Goal: Check status

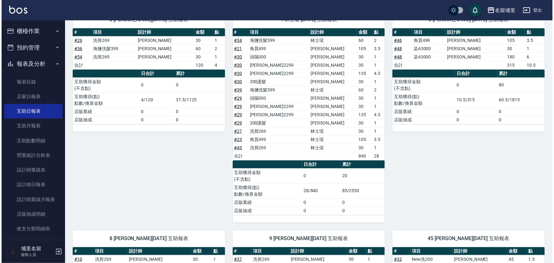
scroll to position [29, 0]
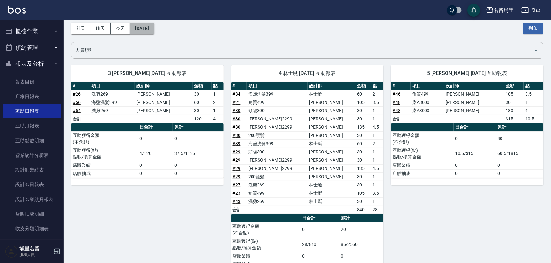
click at [148, 30] on button "[DATE]" at bounding box center [142, 29] width 24 height 12
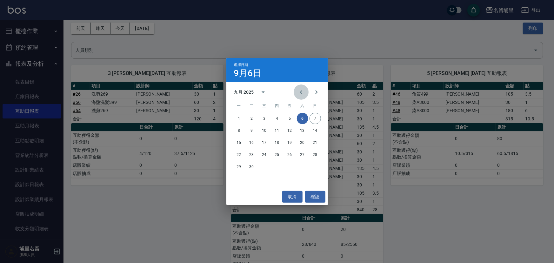
click at [301, 94] on icon "Previous month" at bounding box center [302, 92] width 8 height 8
click at [267, 133] on button "6" at bounding box center [264, 130] width 11 height 11
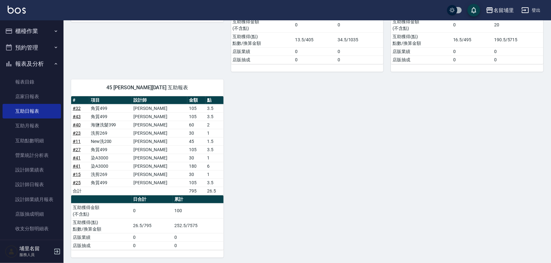
scroll to position [176, 0]
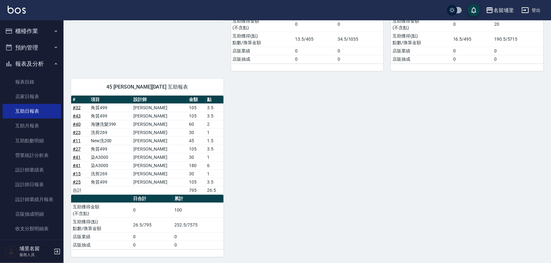
click at [284, 189] on div "3 [PERSON_NAME][DATE] 互助報表 # 項目 設計師 金額 點 # 28 洗剪269 [PERSON_NAME]30 1 合計 30 1 日…" at bounding box center [304, 83] width 480 height 347
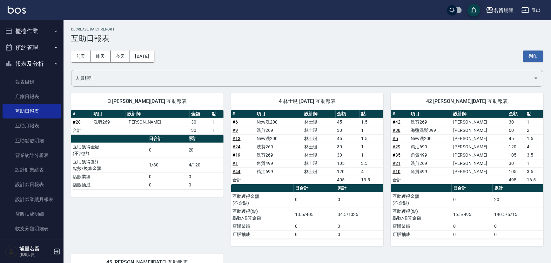
scroll to position [0, 0]
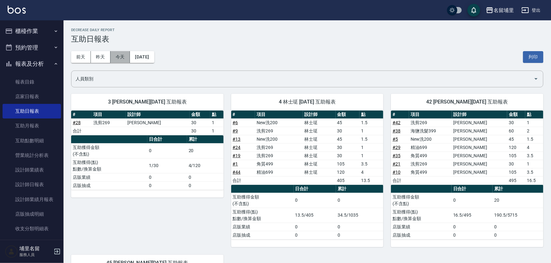
click at [123, 62] on button "今天" at bounding box center [121, 57] width 20 height 12
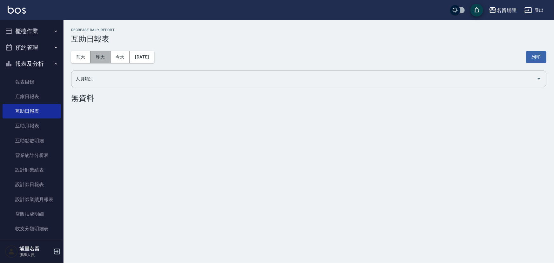
click at [100, 62] on button "昨天" at bounding box center [101, 57] width 20 height 12
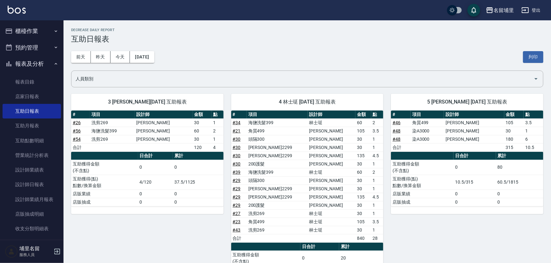
click at [253, 57] on div "[DATE] [DATE] [DATE] [DATE] 列印" at bounding box center [307, 57] width 472 height 27
click at [154, 53] on button "[DATE]" at bounding box center [142, 57] width 24 height 12
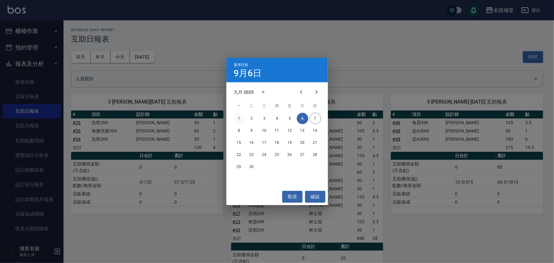
click at [241, 117] on button "1" at bounding box center [238, 118] width 11 height 11
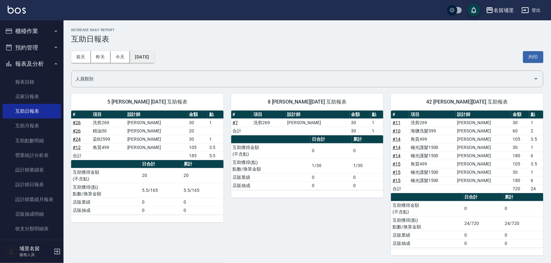
click at [154, 54] on button "[DATE]" at bounding box center [142, 57] width 24 height 12
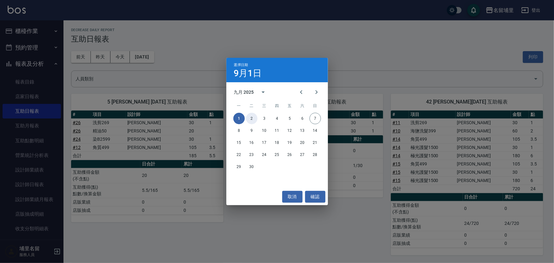
click at [257, 117] on button "2" at bounding box center [251, 118] width 11 height 11
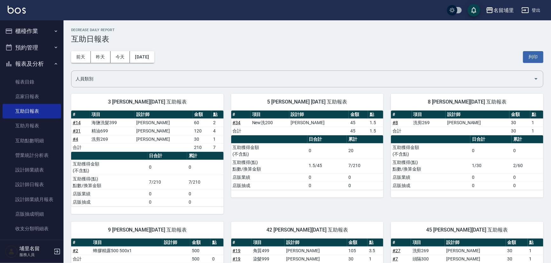
click at [273, 35] on h3 "互助日報表" at bounding box center [307, 39] width 472 height 9
click at [288, 57] on div "[DATE] [DATE] [DATE] [DATE] 列印" at bounding box center [307, 57] width 472 height 27
click at [102, 55] on button "昨天" at bounding box center [101, 57] width 20 height 12
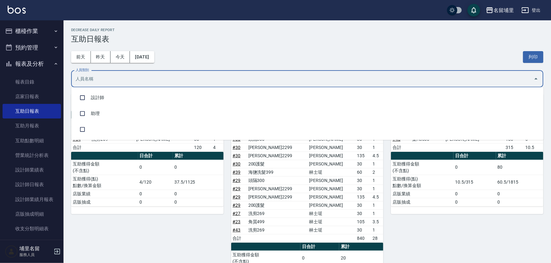
click at [253, 79] on input "人員類別" at bounding box center [302, 78] width 457 height 11
drag, startPoint x: 313, startPoint y: 48, endPoint x: 260, endPoint y: 1, distance: 70.7
click at [313, 47] on div "[DATE] [DATE] [DATE] [DATE] 列印" at bounding box center [307, 57] width 472 height 27
